Goal: Task Accomplishment & Management: Manage account settings

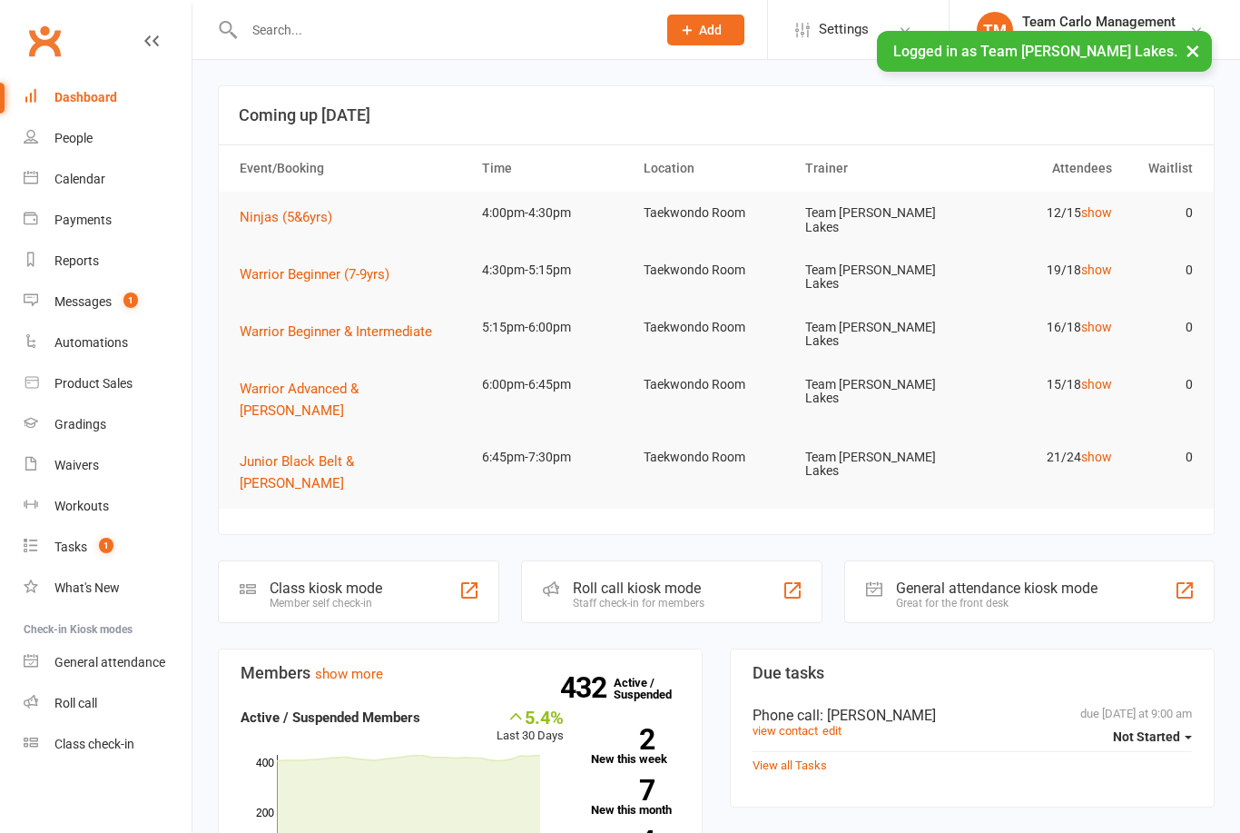
click at [111, 181] on link "Calendar" at bounding box center [108, 179] width 168 height 41
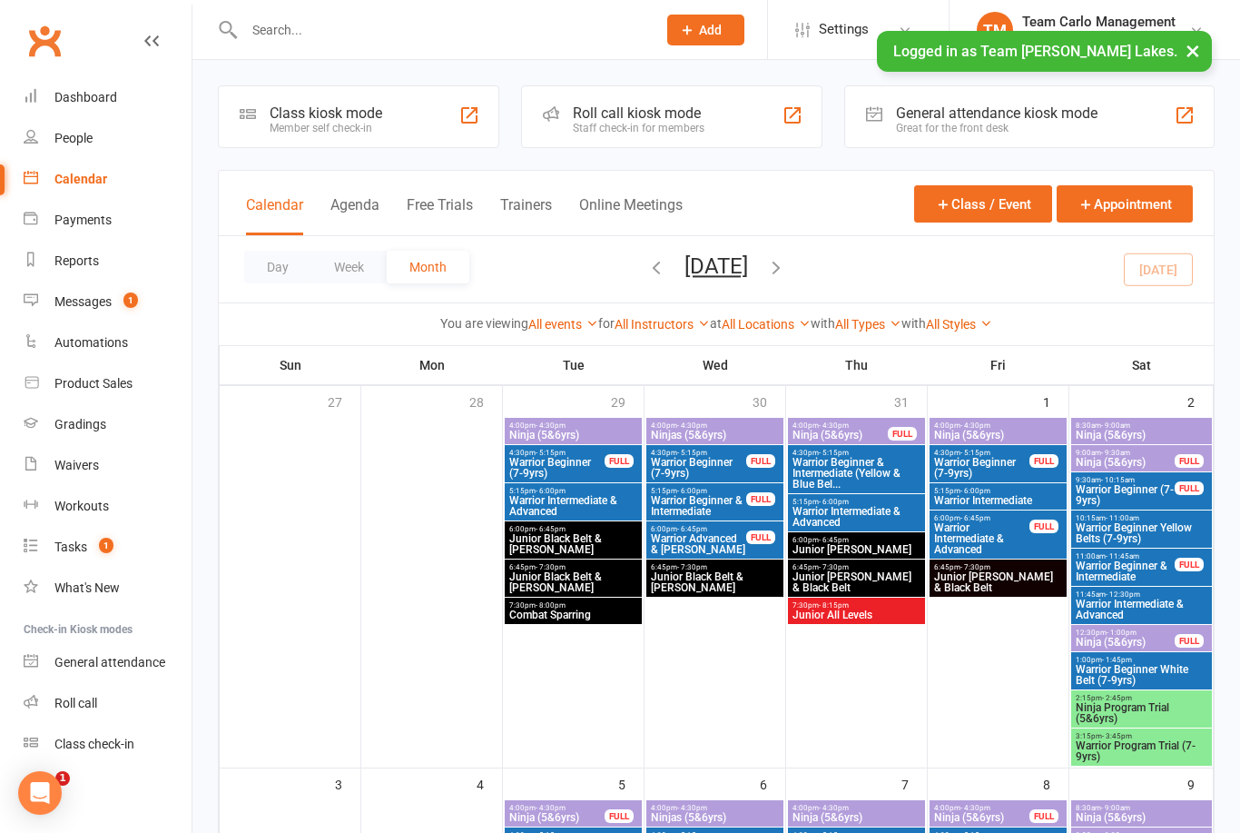
click at [283, 276] on button "Day" at bounding box center [277, 267] width 67 height 33
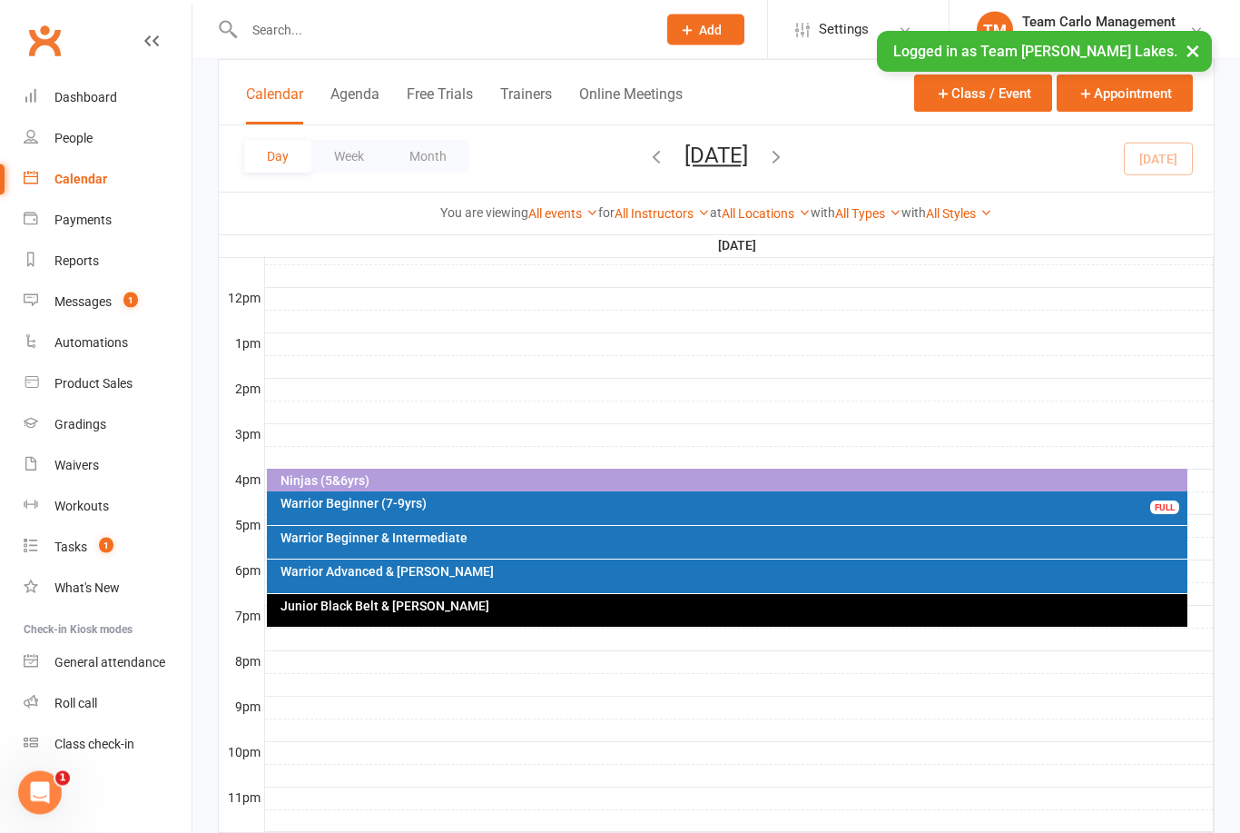
click at [586, 617] on div "Junior Black Belt & [PERSON_NAME]" at bounding box center [728, 611] width 922 height 33
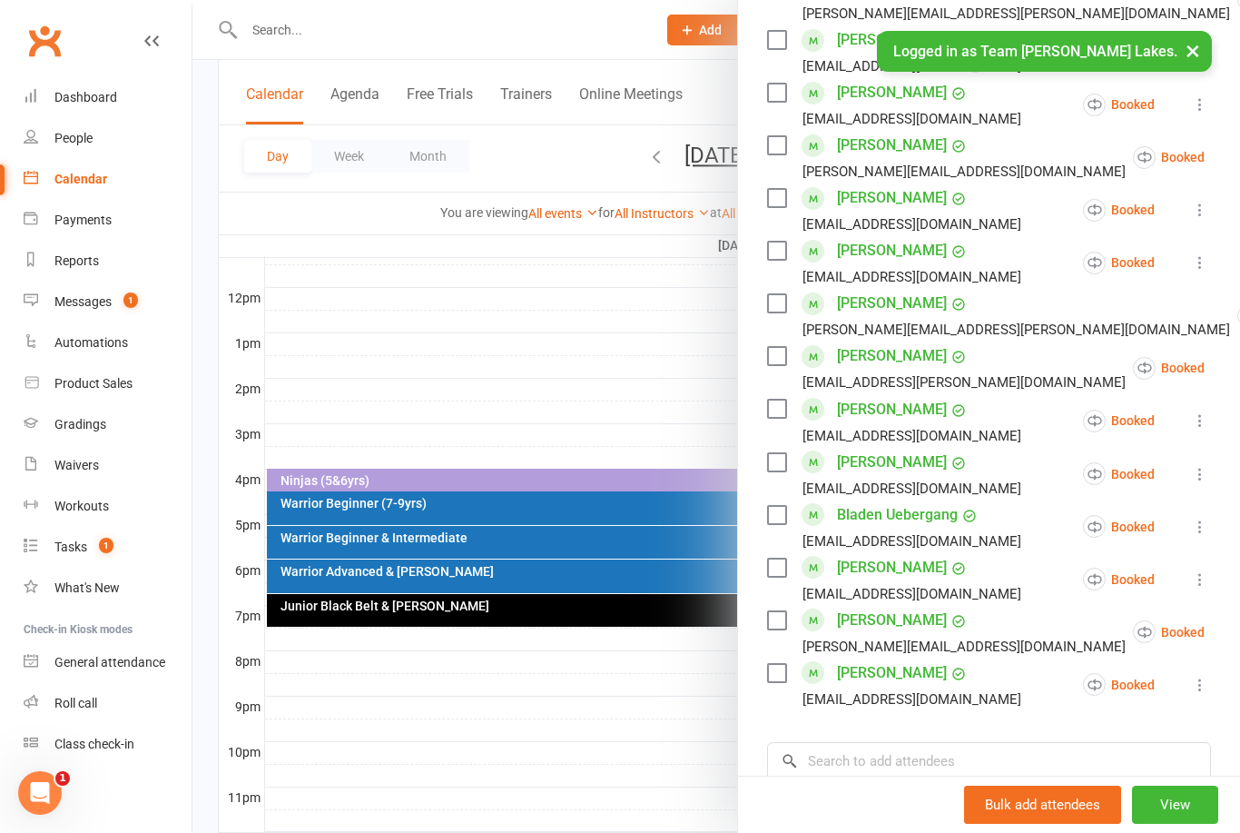
scroll to position [739, 0]
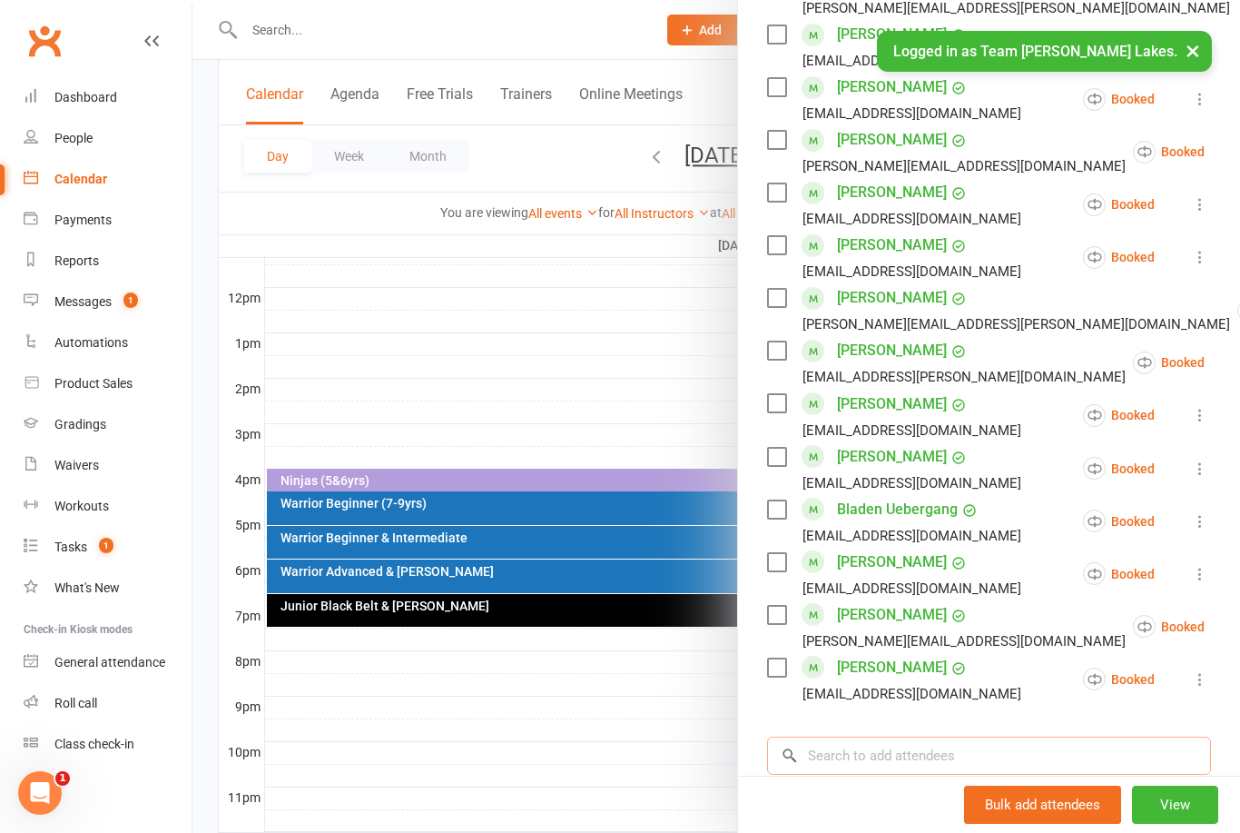
click at [874, 754] on input "search" at bounding box center [989, 755] width 444 height 38
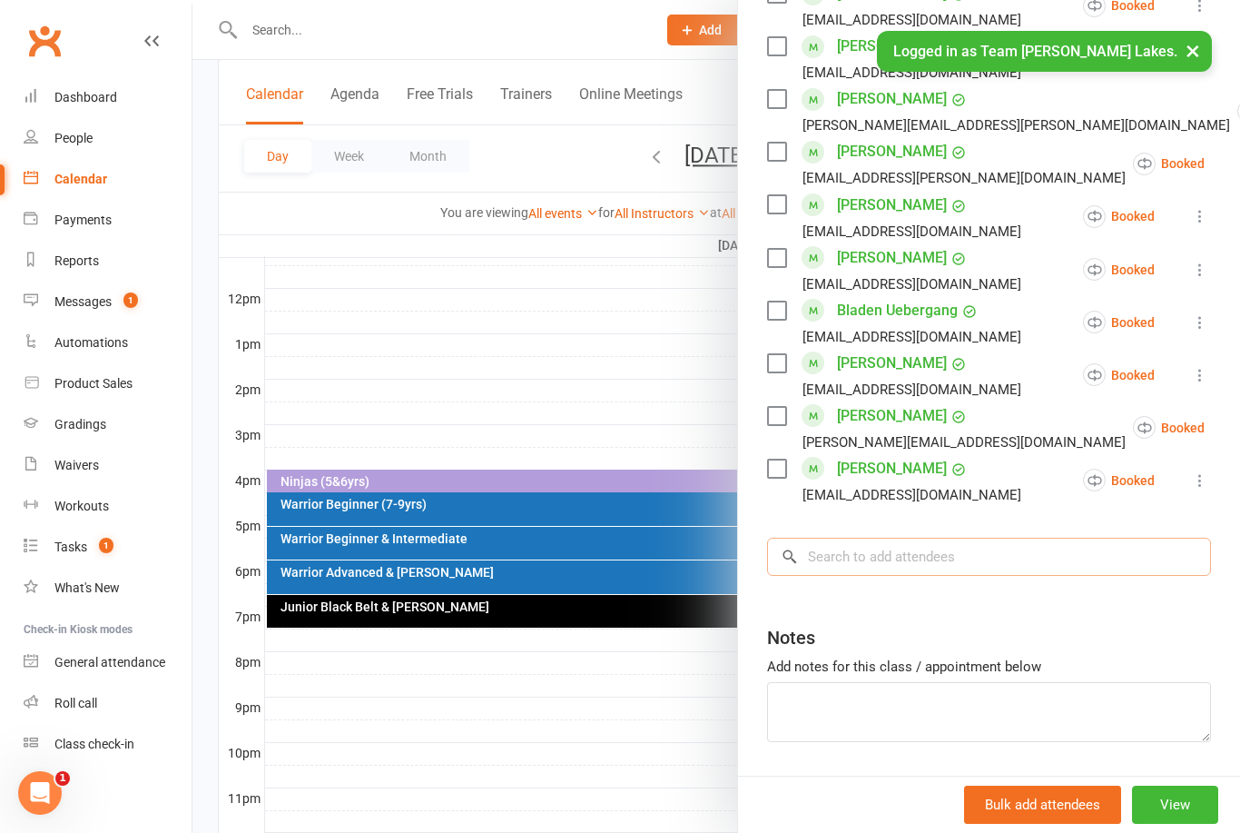
scroll to position [937, 0]
type input "K"
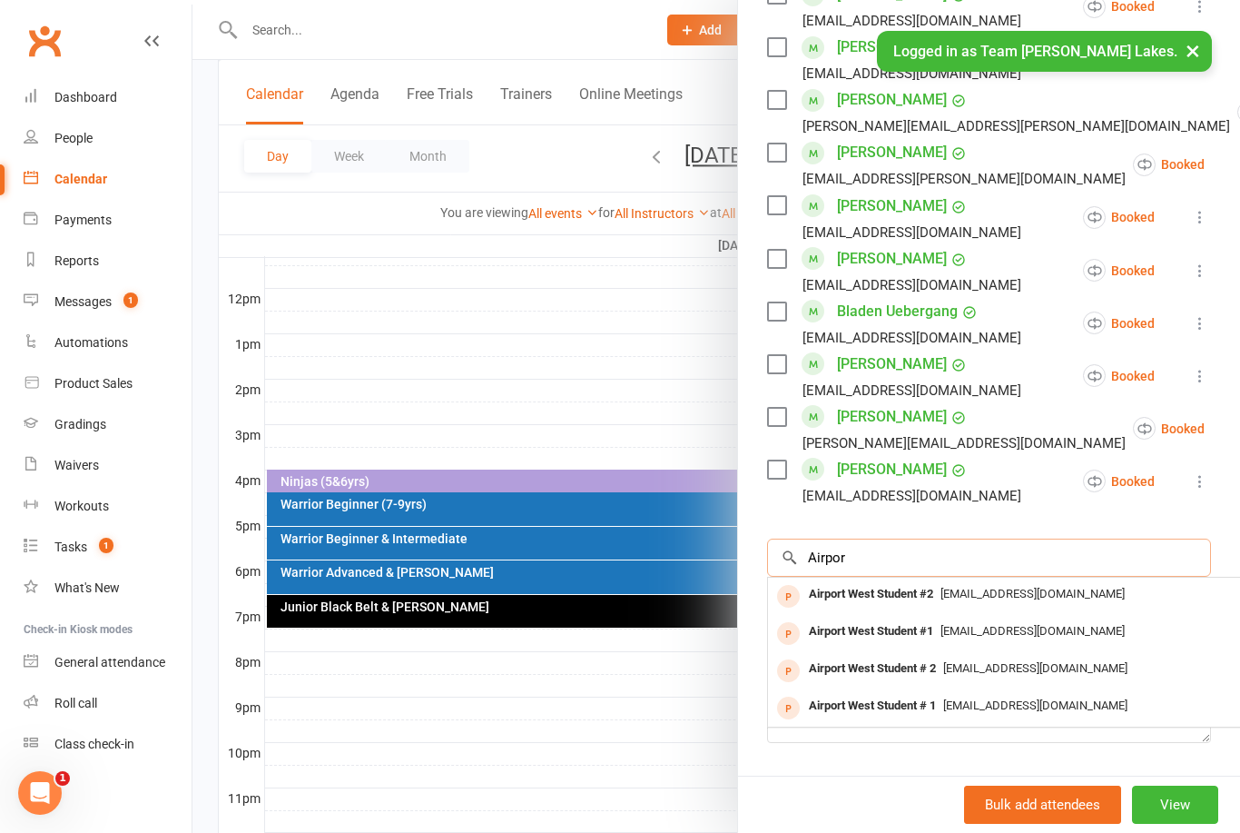
type input "Airpor"
click at [906, 630] on div "Airport West Student #1" at bounding box center [871, 631] width 139 height 26
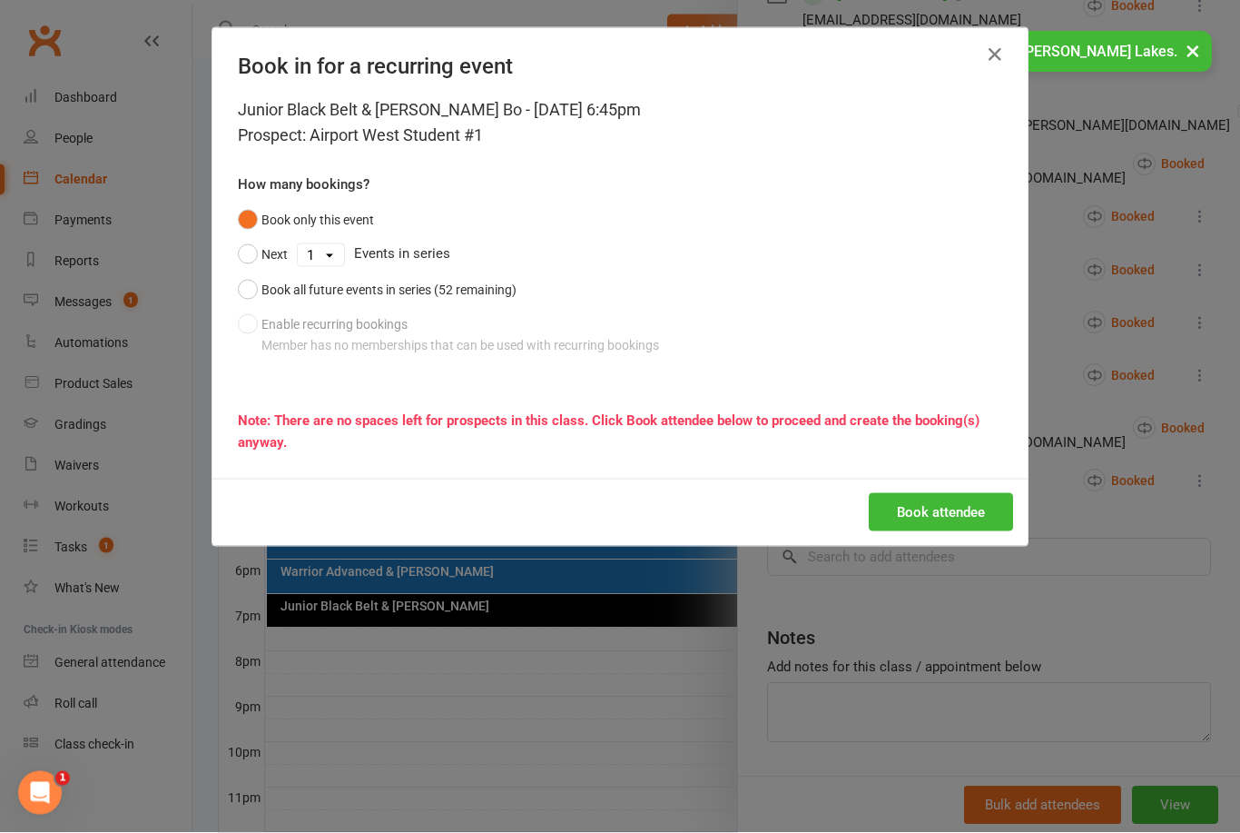
click at [932, 510] on button "Book attendee" at bounding box center [941, 512] width 144 height 38
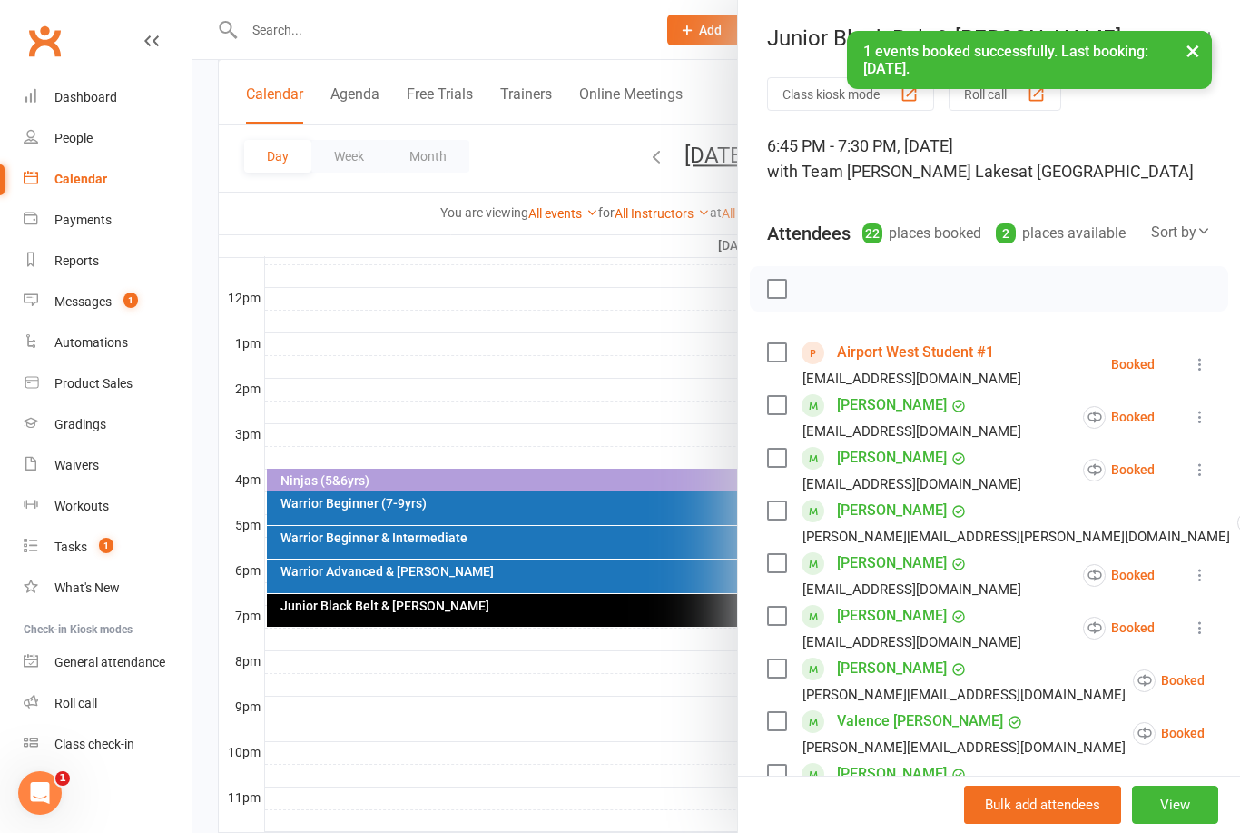
scroll to position [0, 0]
click at [912, 350] on link "Airport West Student #1" at bounding box center [915, 352] width 157 height 29
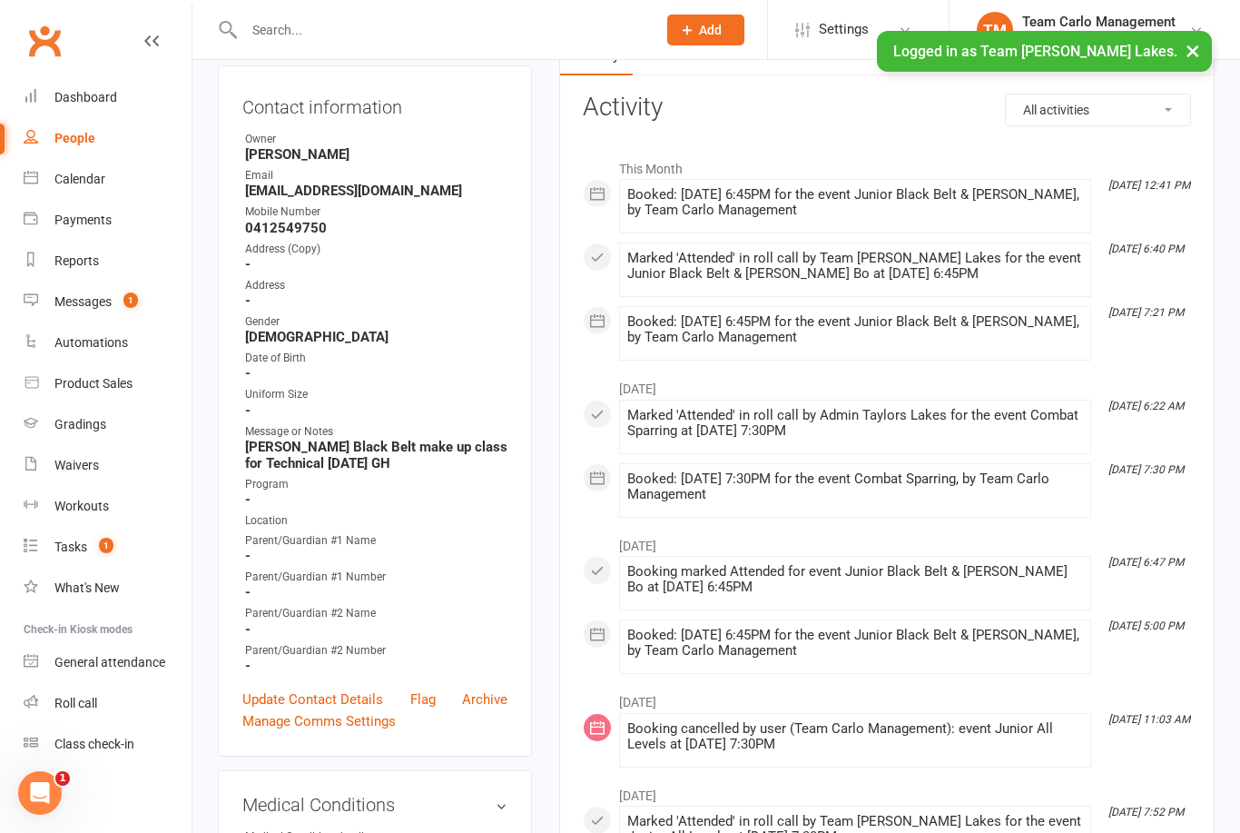
click at [317, 688] on link "Update Contact Details" at bounding box center [312, 699] width 141 height 22
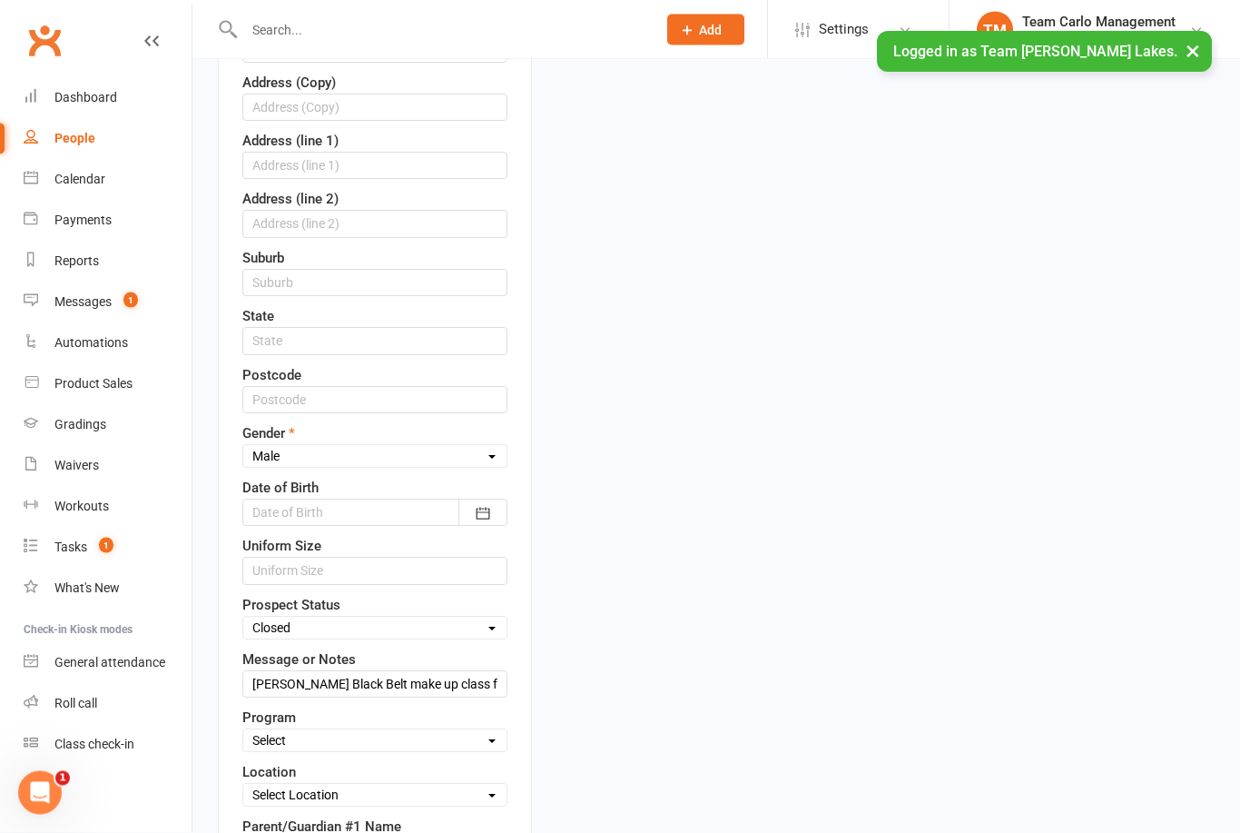
scroll to position [471, 0]
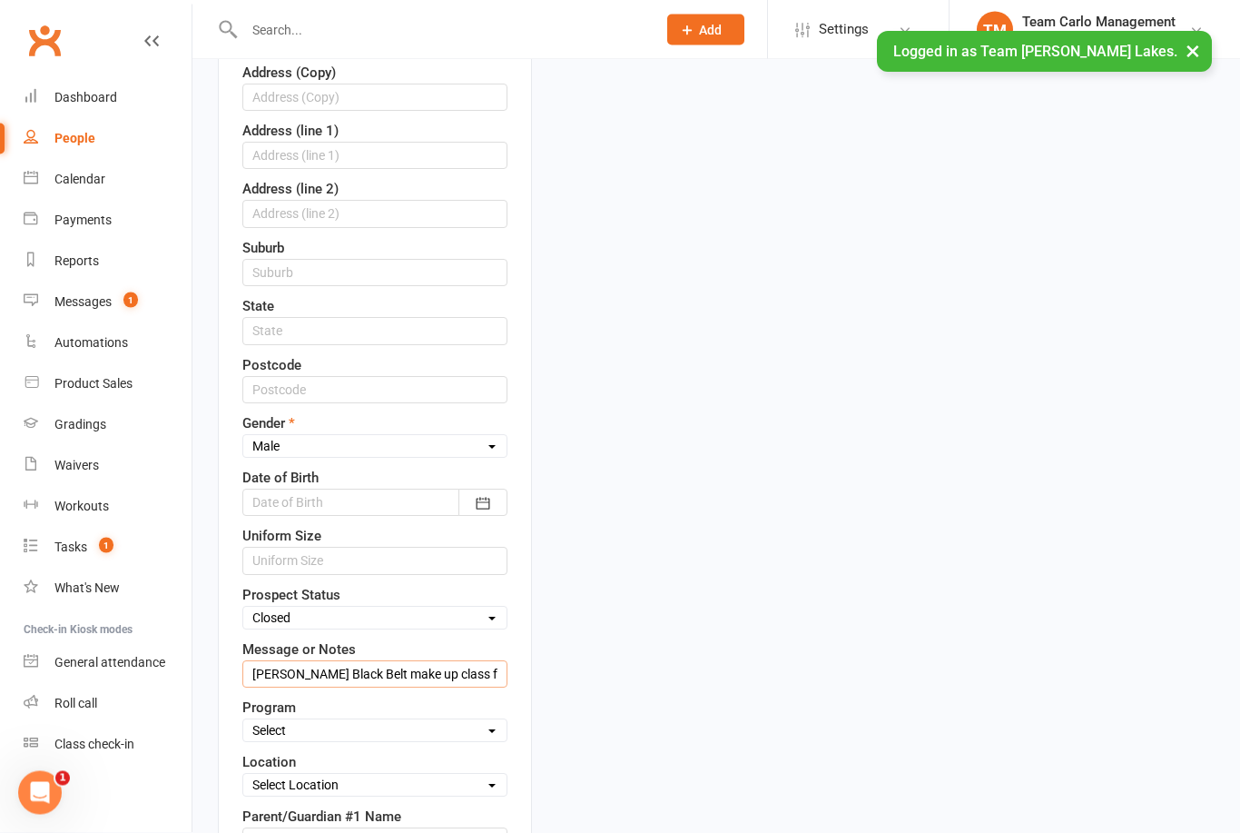
click at [255, 661] on input "[PERSON_NAME] Black Belt make up class for Technical [DATE] GH" at bounding box center [374, 674] width 265 height 27
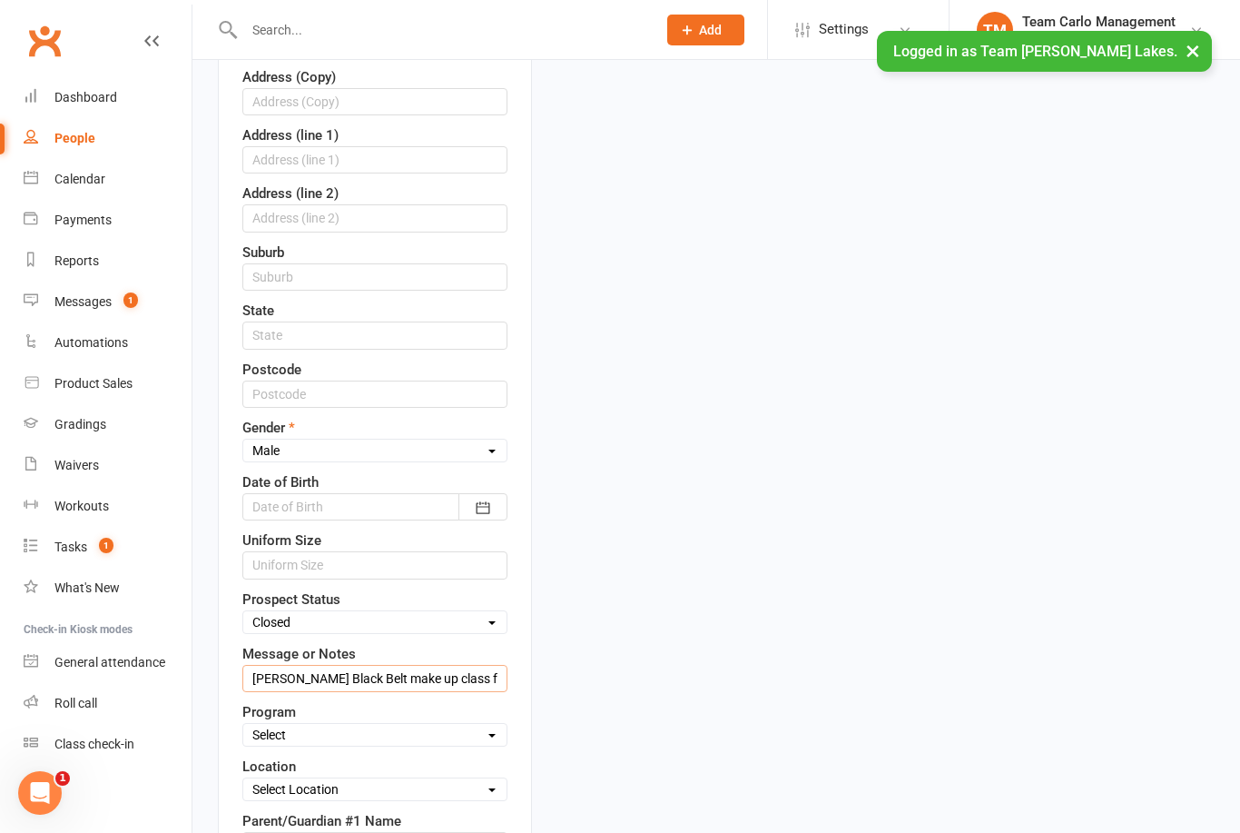
scroll to position [464, 0]
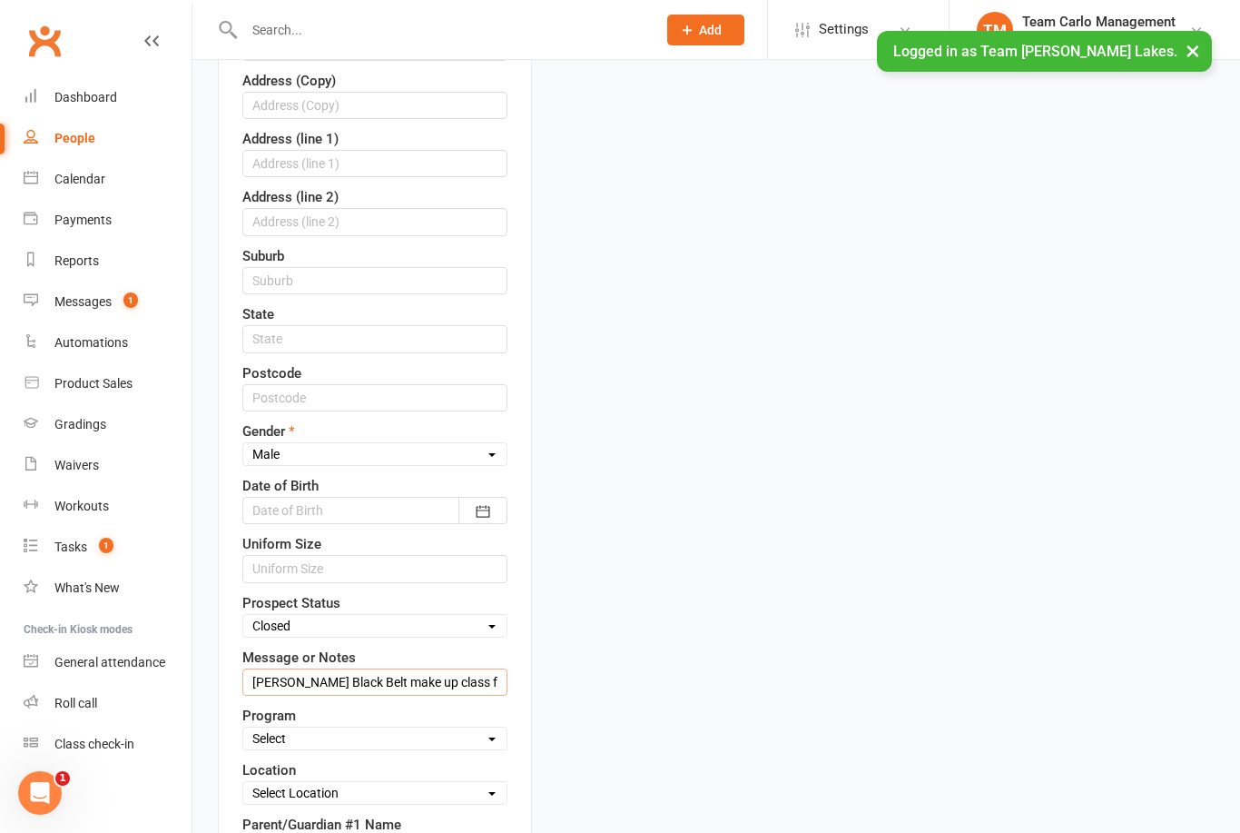
click at [257, 678] on input "[PERSON_NAME] Black Belt make up class for Technical [DATE] GH" at bounding box center [374, 681] width 265 height 27
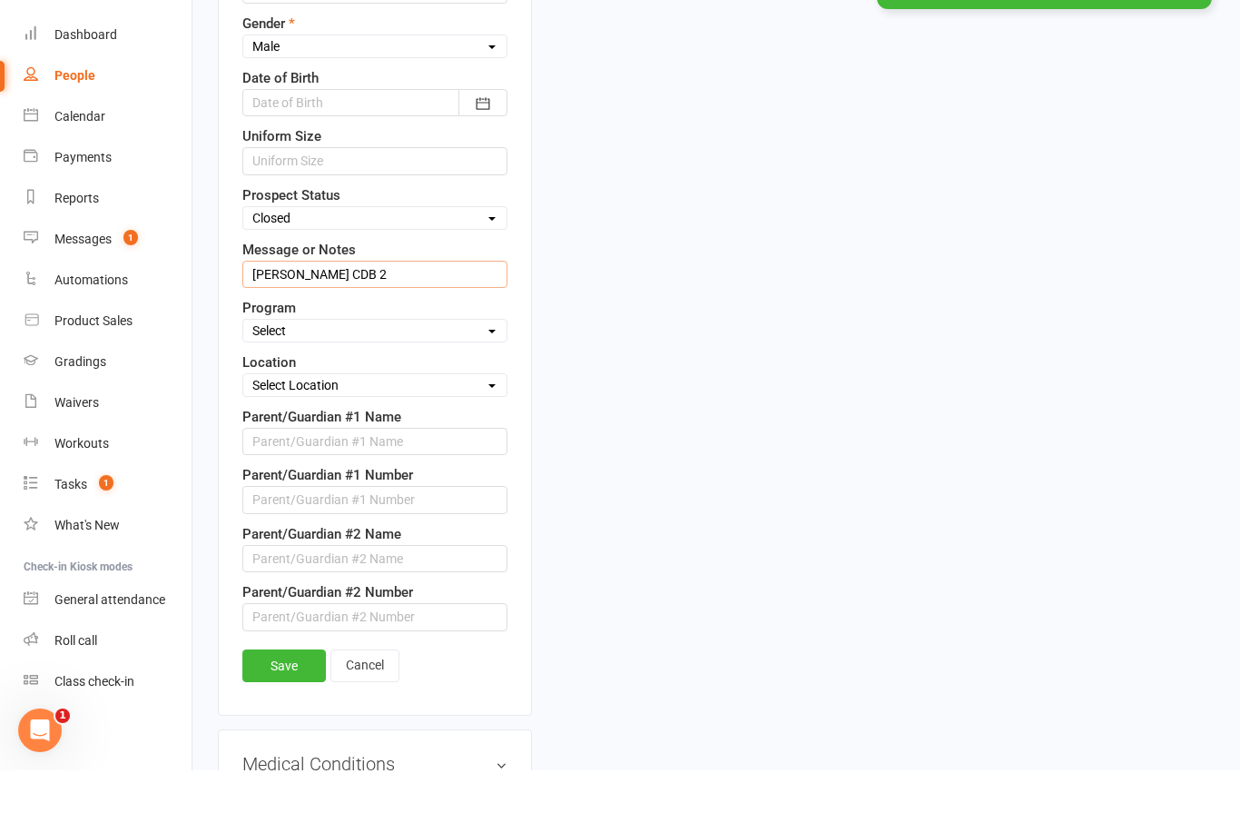
scroll to position [810, 0]
type input "[PERSON_NAME] CDB 2"
click at [282, 711] on link "Save" at bounding box center [284, 727] width 84 height 33
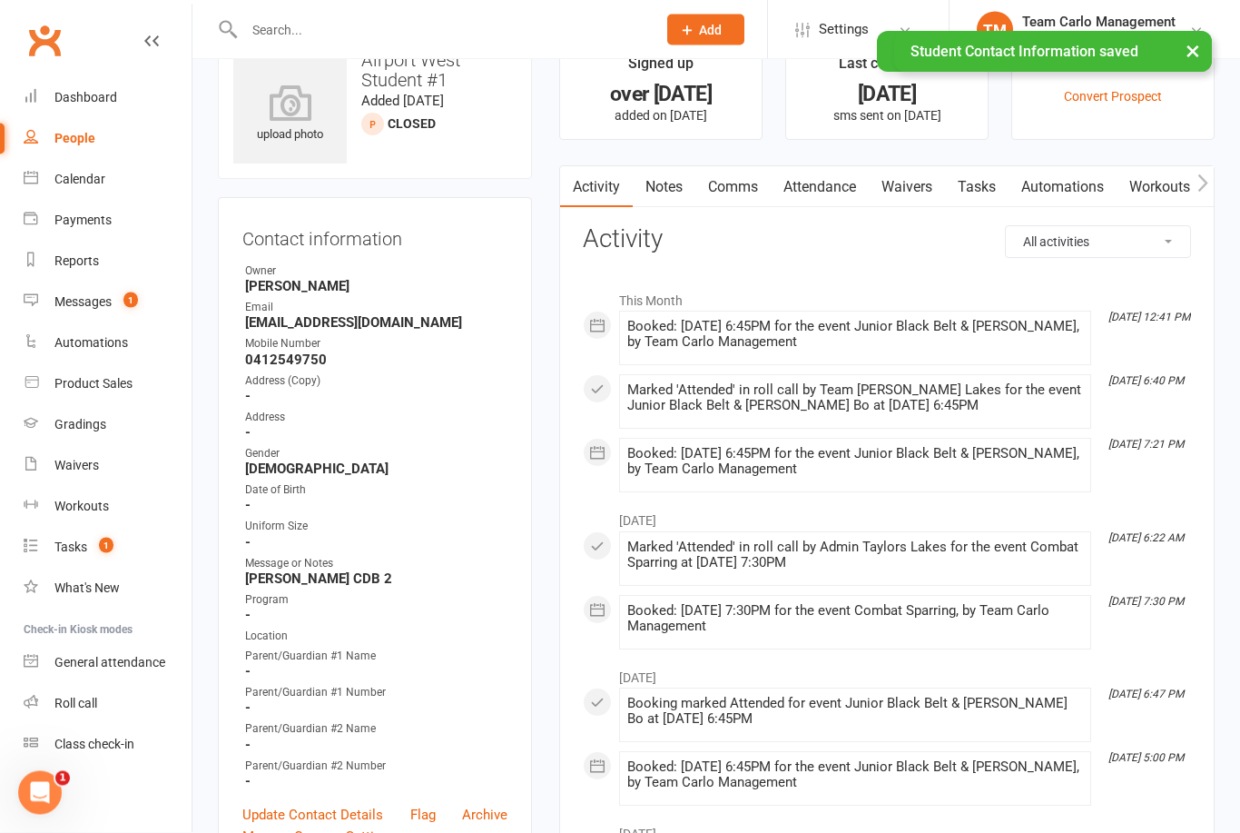
scroll to position [0, 0]
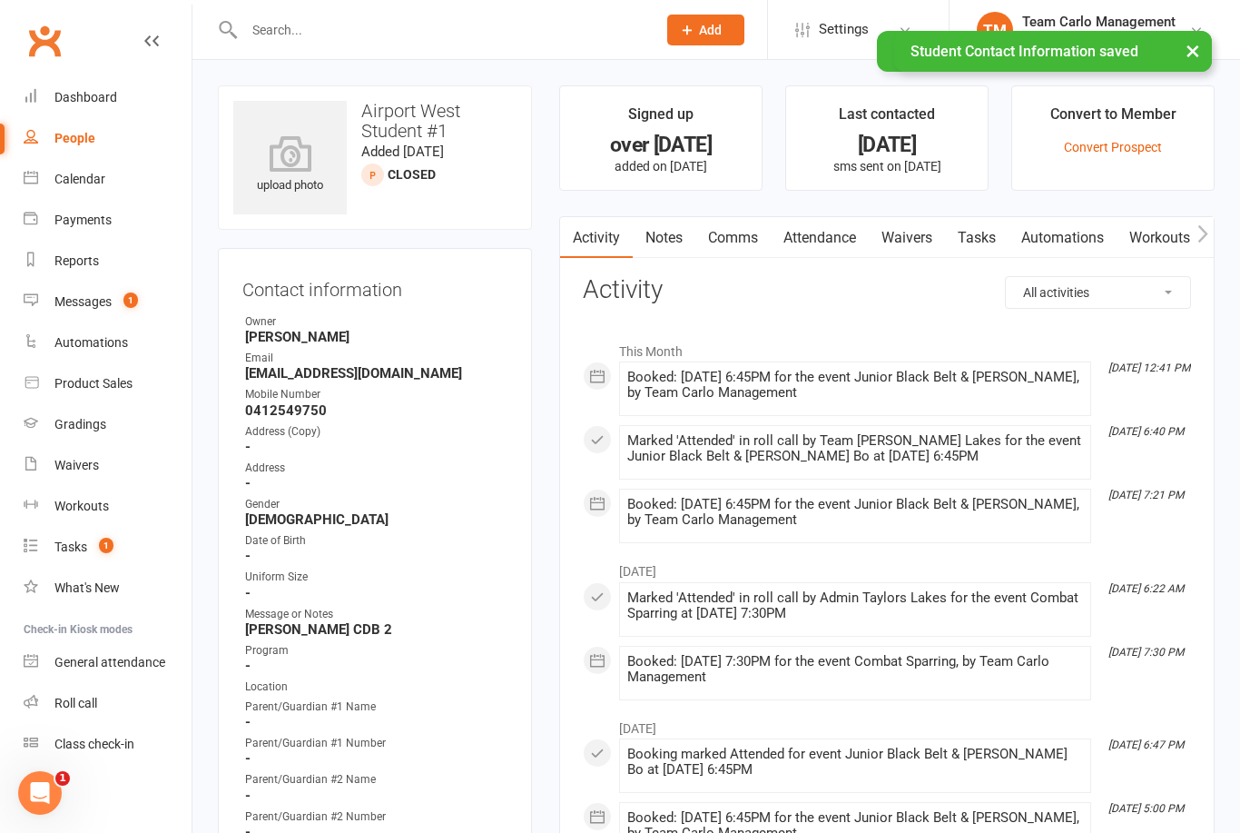
click at [1210, 23] on link "TM Team Carlo Management Team [PERSON_NAME] Lakes" at bounding box center [1095, 30] width 236 height 36
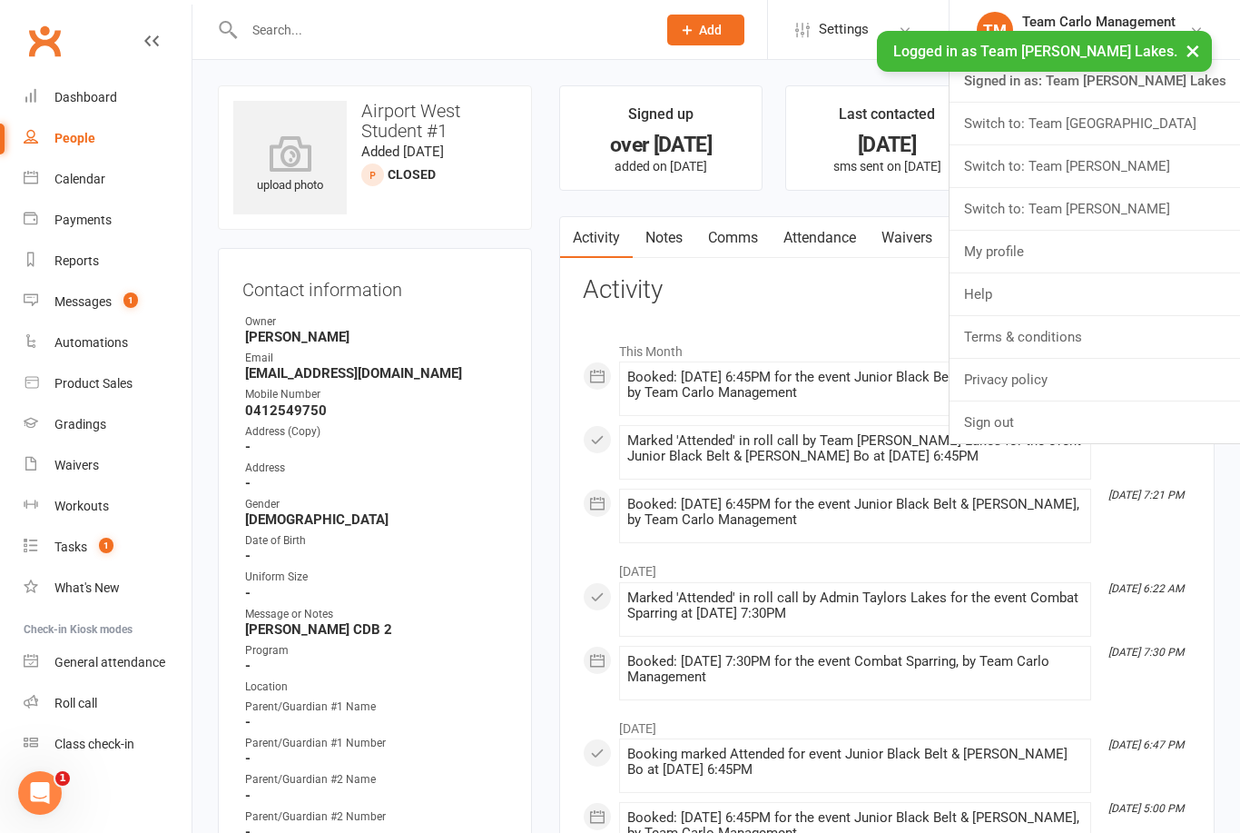
click at [453, 435] on div "Address (Copy)" at bounding box center [376, 431] width 262 height 17
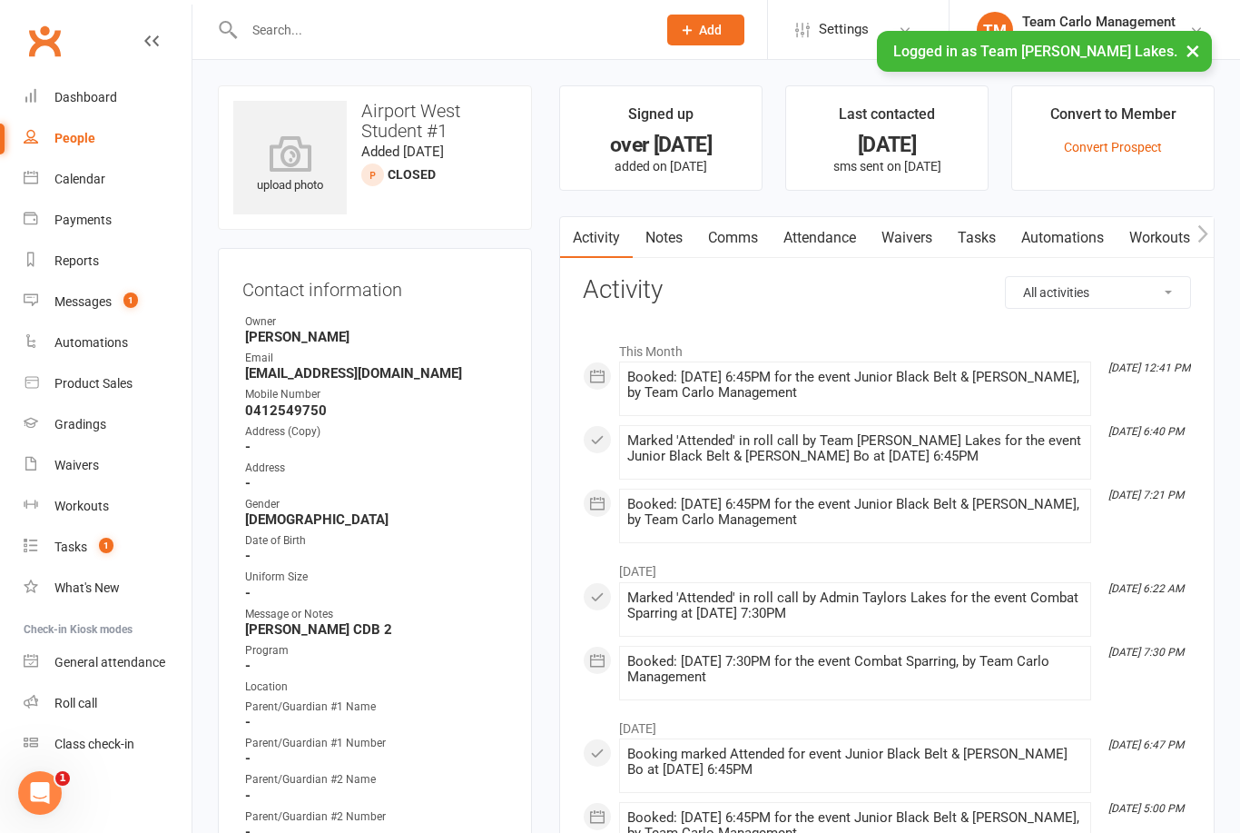
click at [1182, 44] on button "×" at bounding box center [1193, 50] width 33 height 39
